Goal: Information Seeking & Learning: Learn about a topic

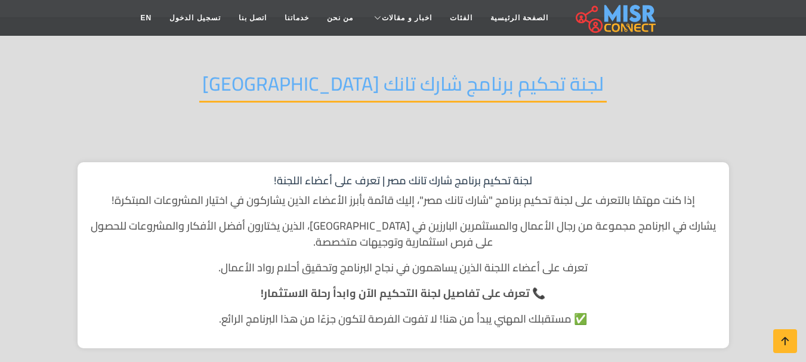
scroll to position [76, 0]
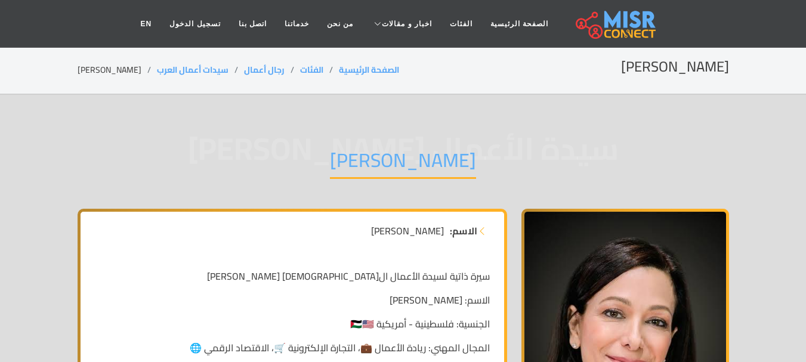
click at [400, 159] on h1 "[PERSON_NAME]" at bounding box center [403, 164] width 146 height 30
copy div "[PERSON_NAME]"
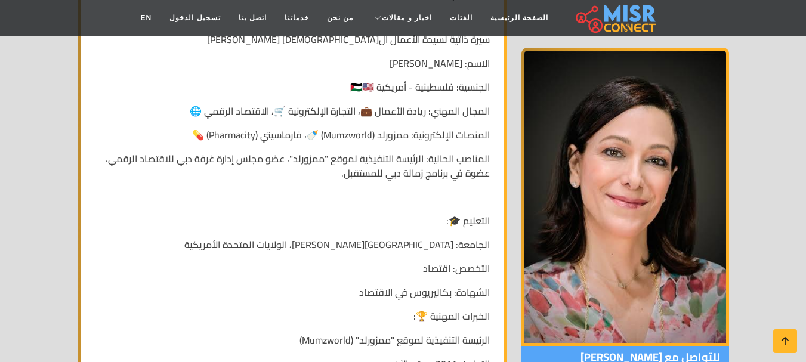
scroll to position [258, 0]
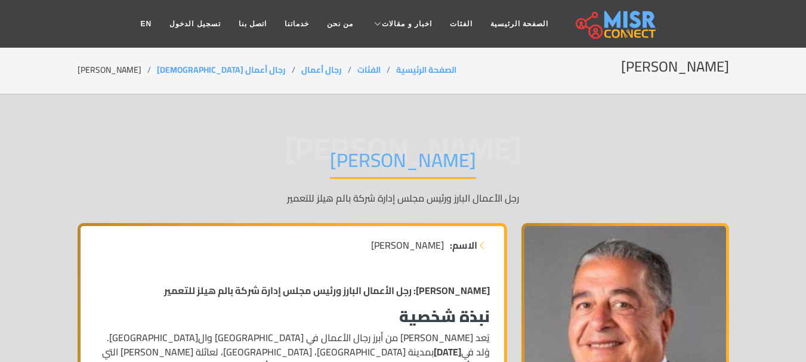
click at [437, 165] on h1 "ياسين منصور" at bounding box center [403, 164] width 146 height 30
copy div "ياسين منصور"
